Goal: Transaction & Acquisition: Download file/media

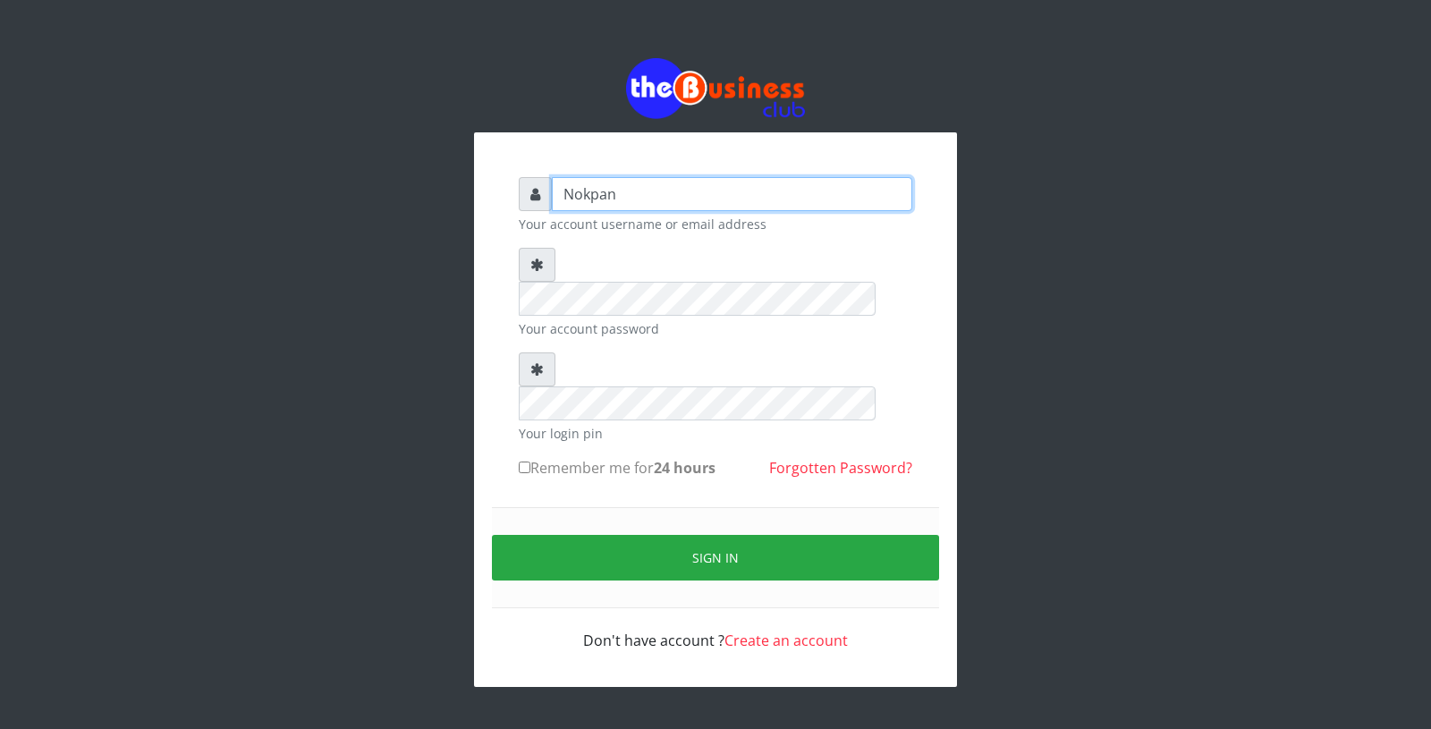
type input "Nokpan"
click at [599, 457] on label "Remember me for 24 hours" at bounding box center [617, 467] width 197 height 21
click at [530, 461] on input "Remember me for 24 hours" at bounding box center [525, 467] width 12 height 12
checkbox input "true"
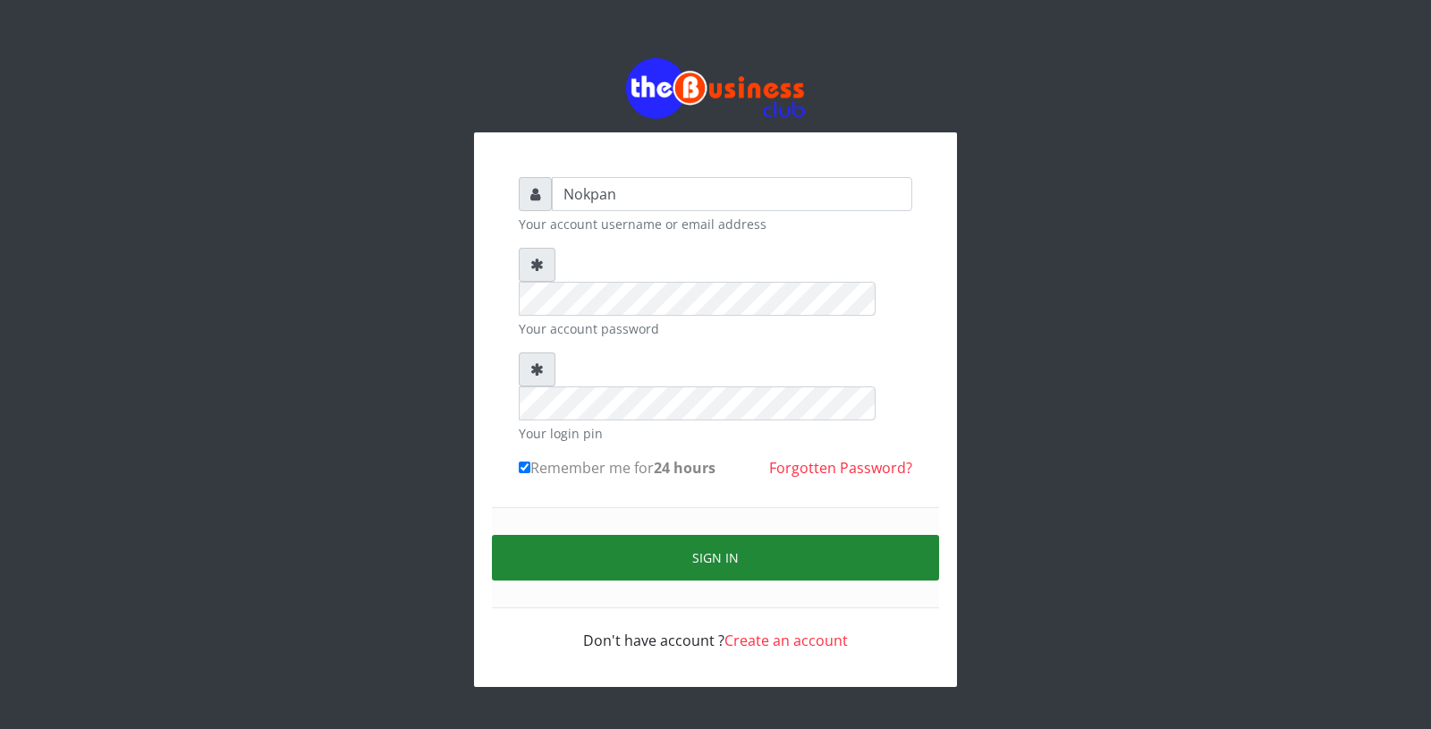
click at [657, 535] on button "Sign in" at bounding box center [715, 558] width 447 height 46
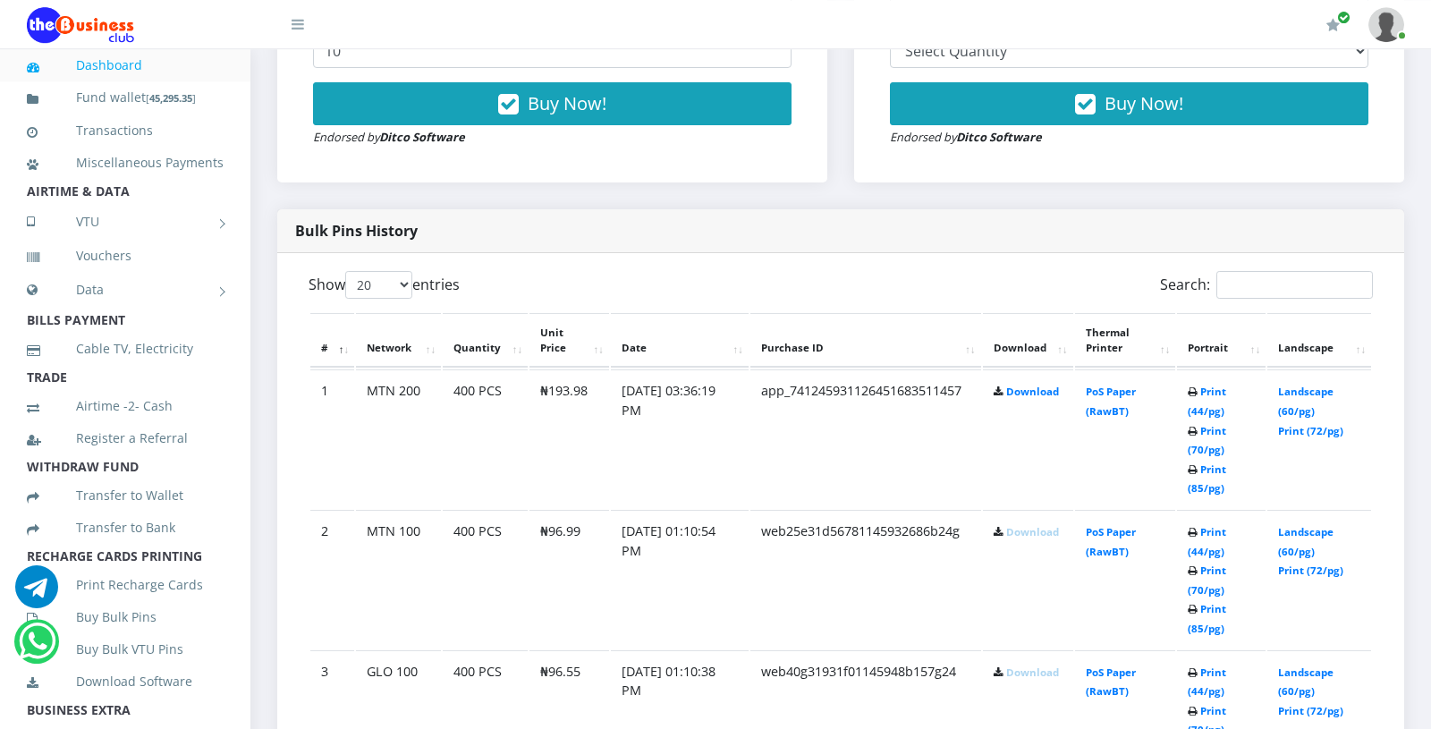
scroll to position [738, 0]
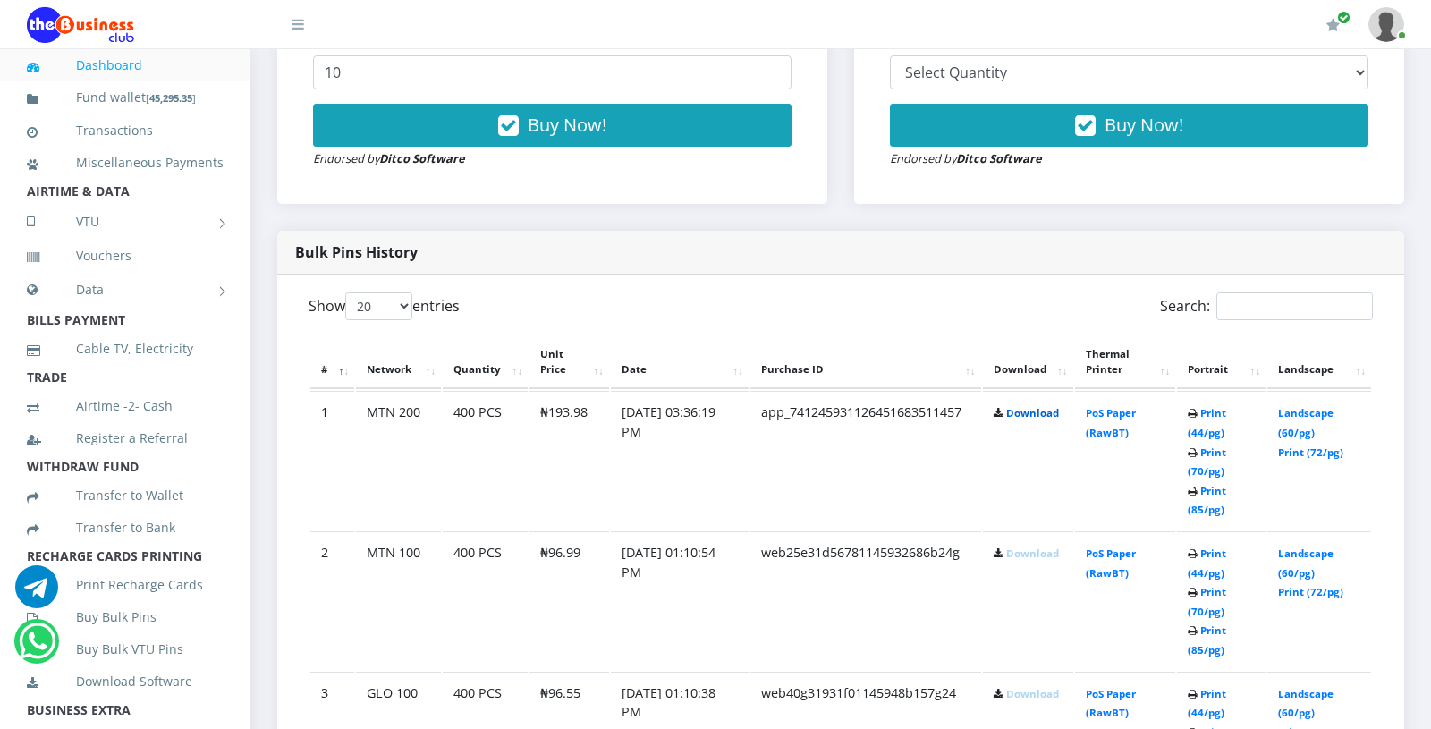
click at [1026, 413] on link "Download" at bounding box center [1032, 412] width 53 height 13
click at [987, 516] on td "Download" at bounding box center [1028, 460] width 90 height 139
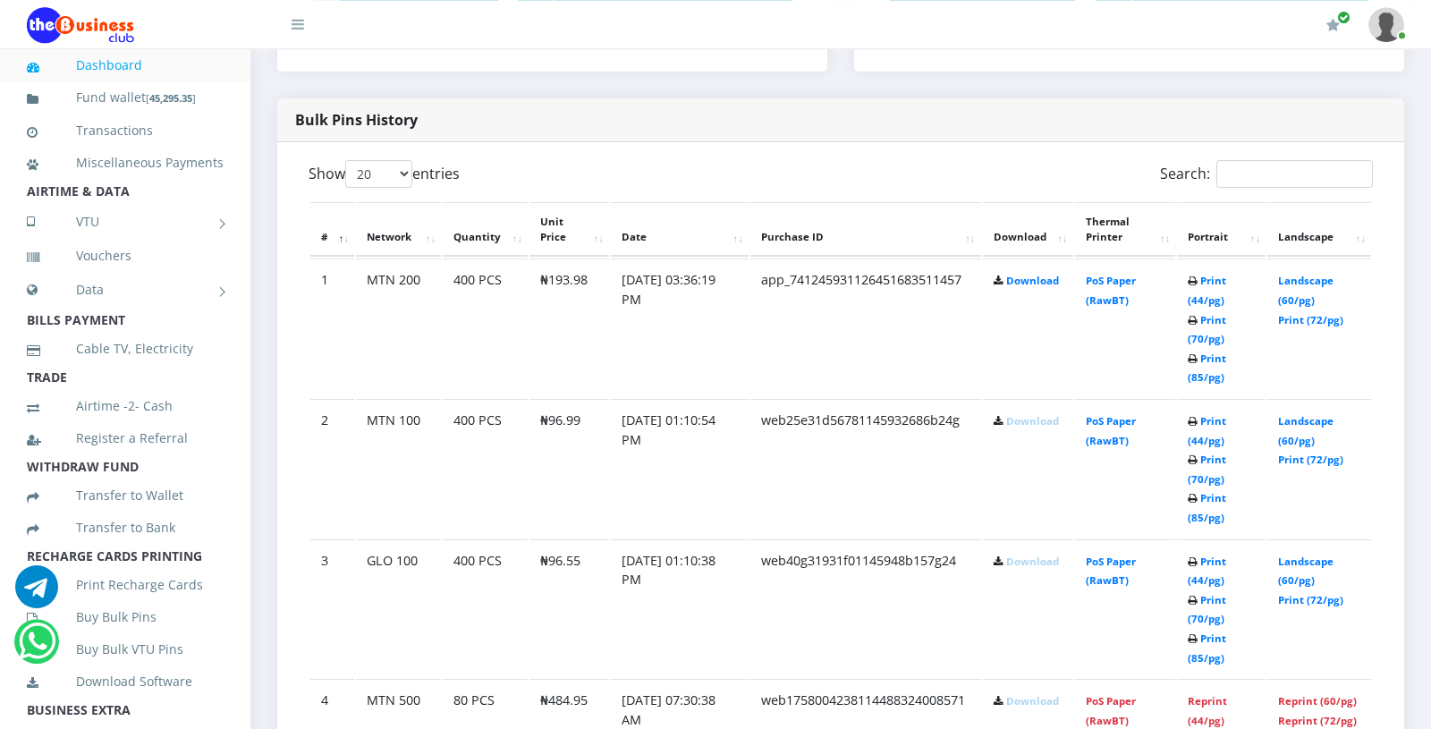
scroll to position [880, 0]
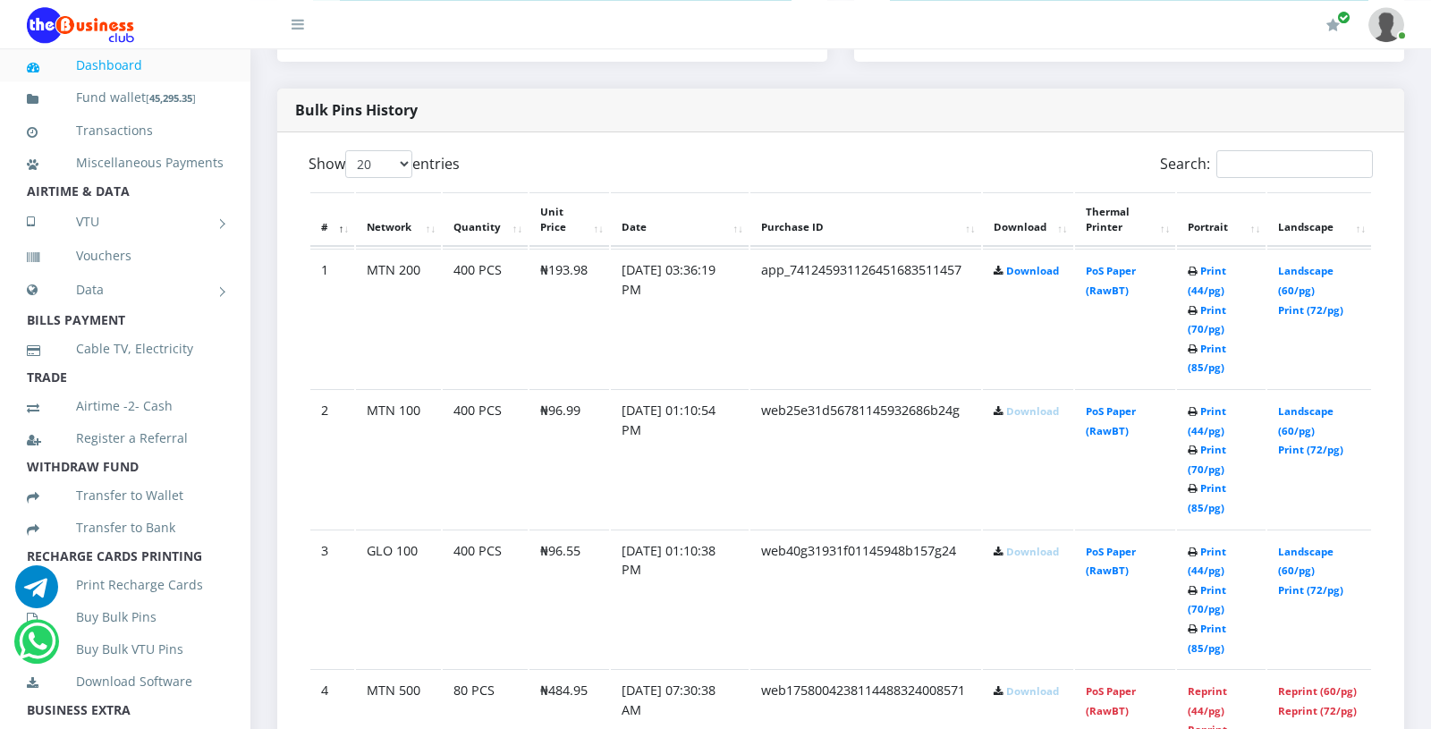
click at [955, 364] on td "app_741245931126451683511457" at bounding box center [865, 318] width 231 height 139
